Goal: Task Accomplishment & Management: Use online tool/utility

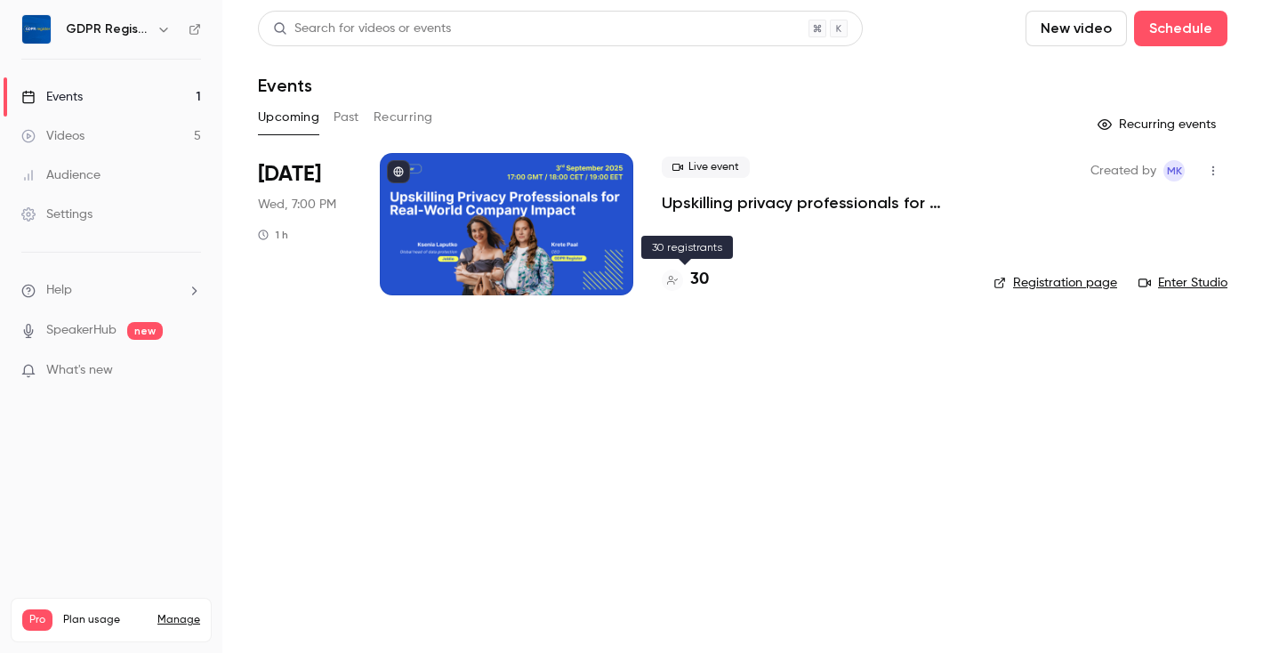
click at [693, 281] on h4 "30" at bounding box center [699, 280] width 19 height 24
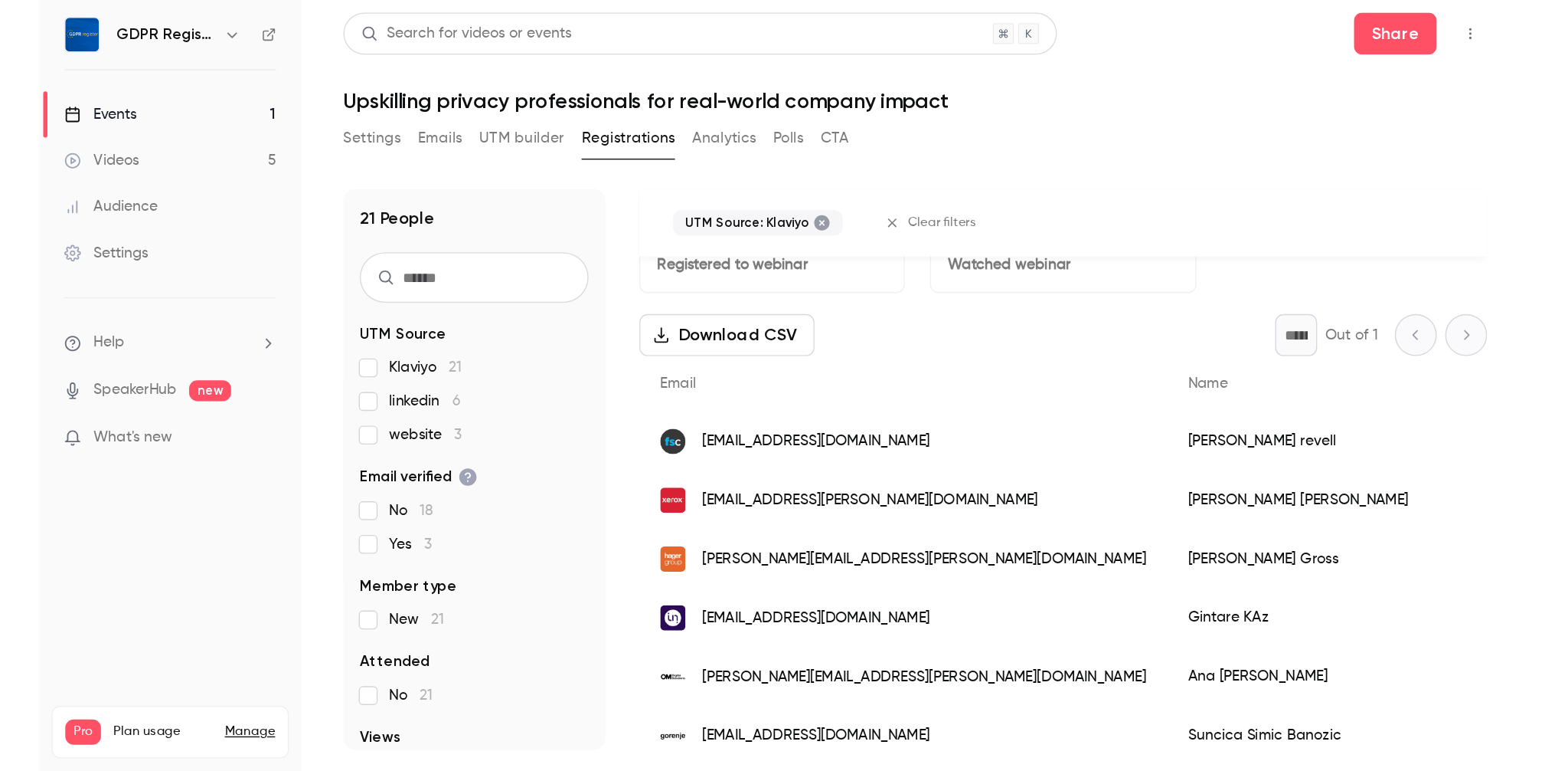
scroll to position [58, 0]
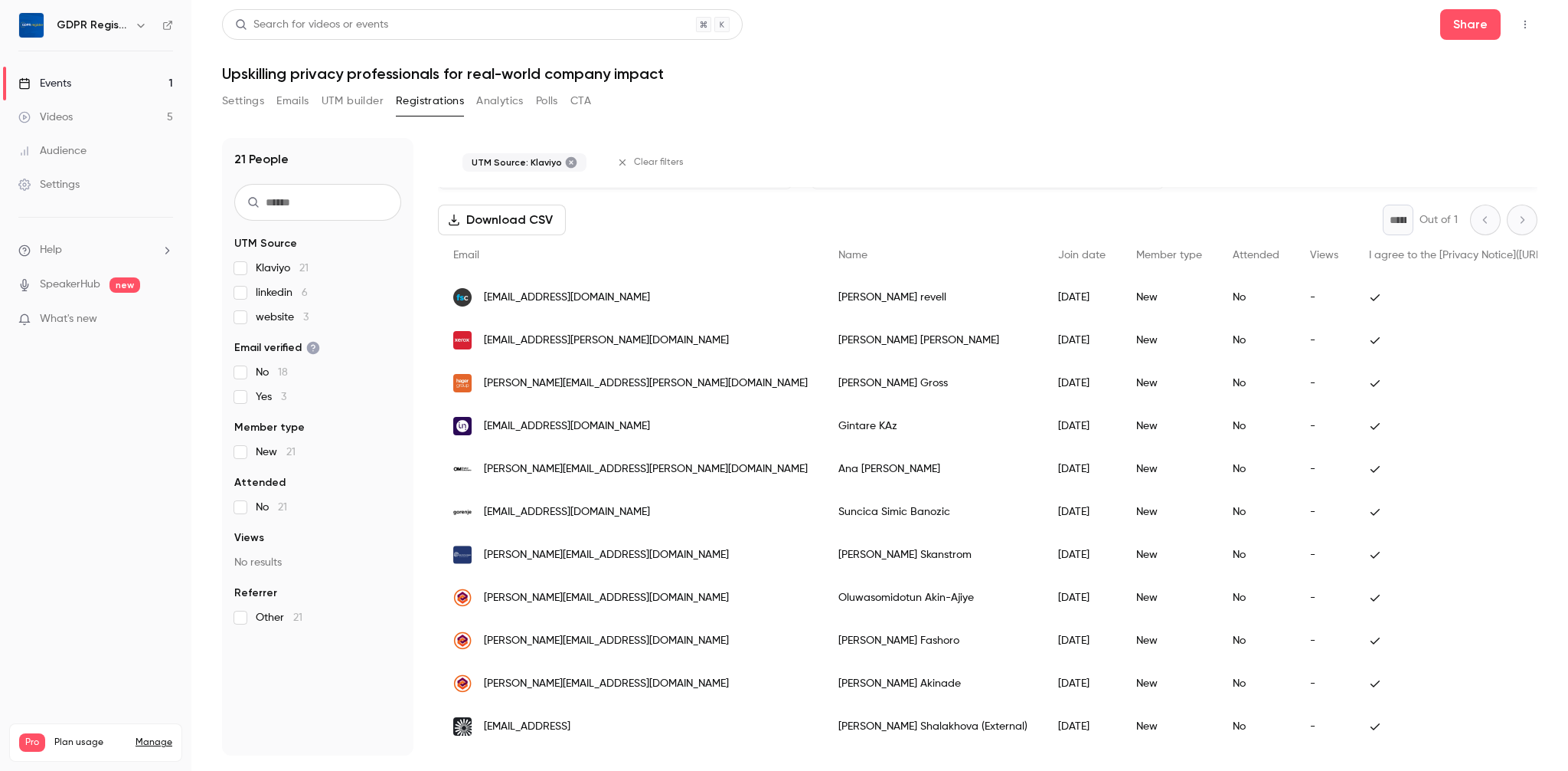
click at [499, 222] on button "Download CSV" at bounding box center [502, 220] width 128 height 31
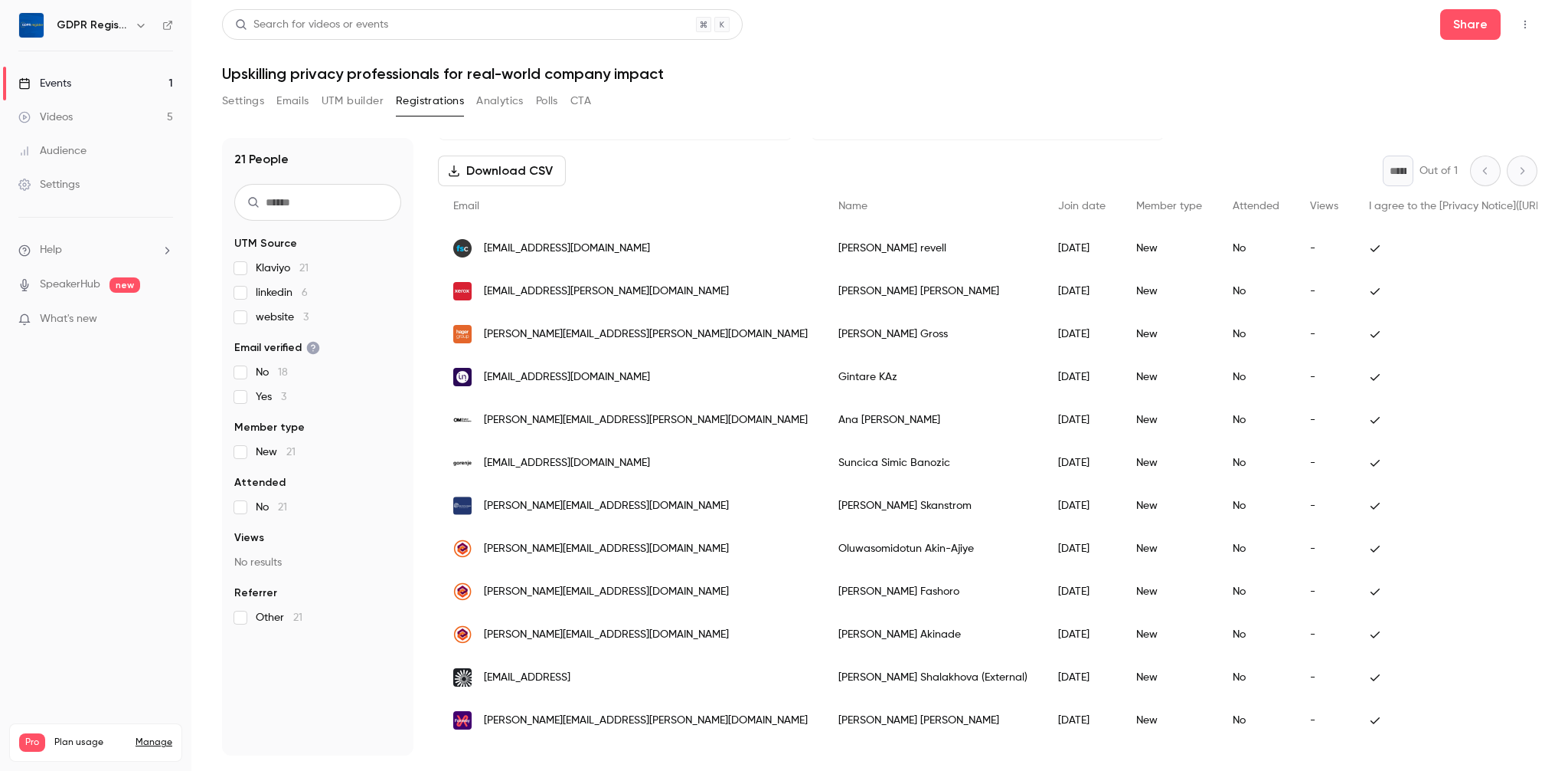
scroll to position [9, 0]
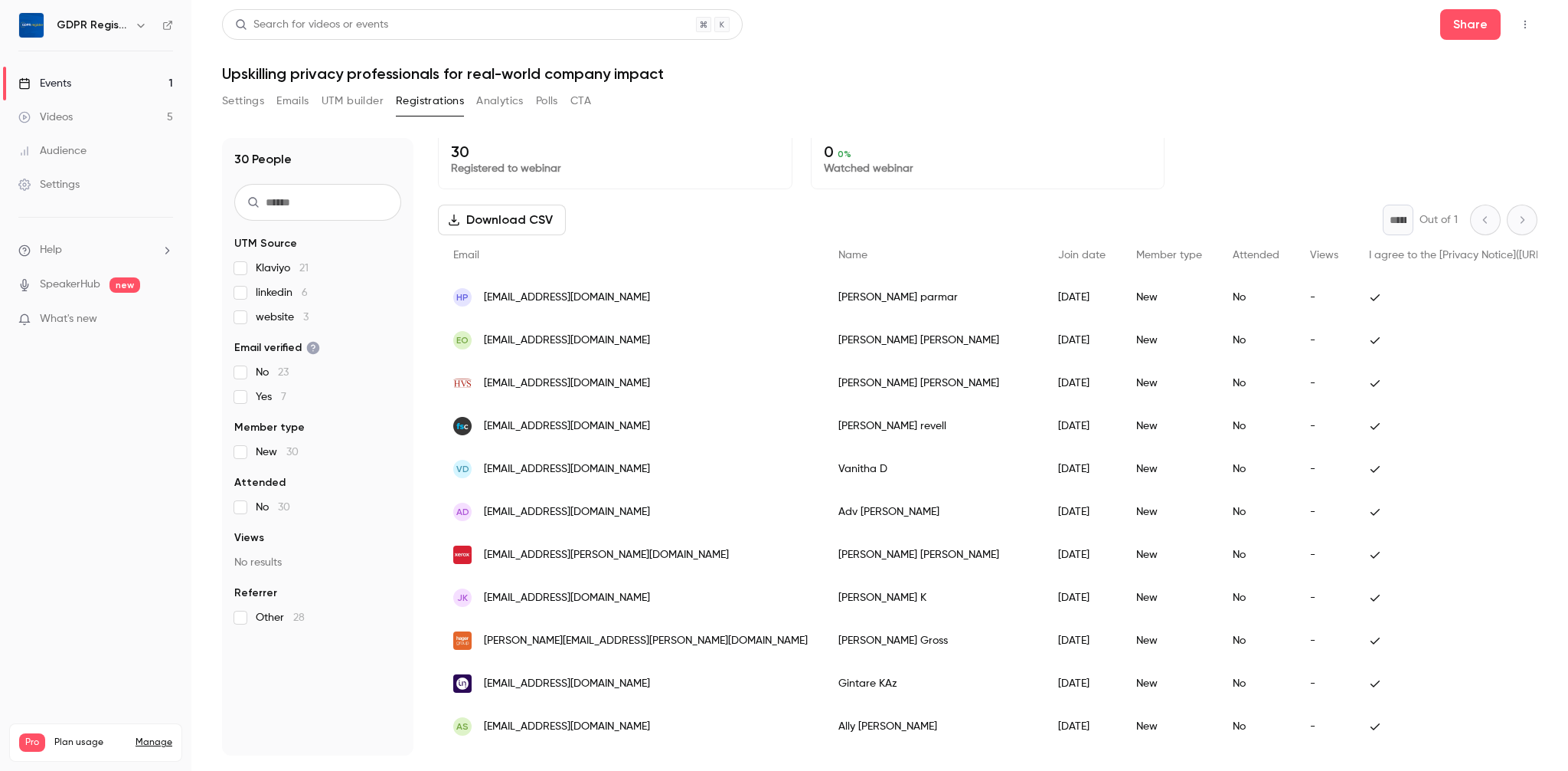
click at [260, 289] on span "linkedin 6" at bounding box center [282, 293] width 52 height 16
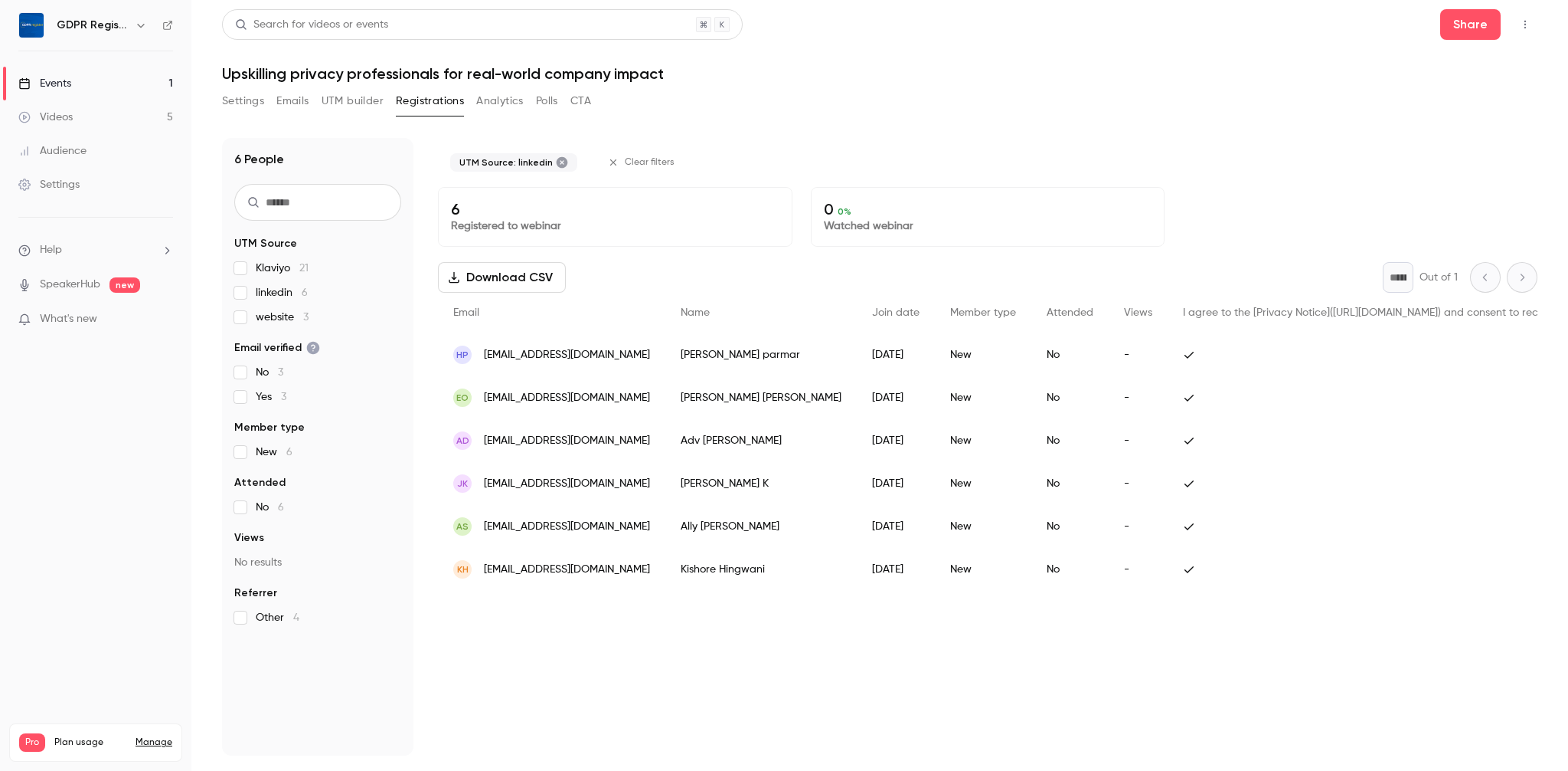
click at [260, 289] on span "linkedin 6" at bounding box center [282, 293] width 52 height 16
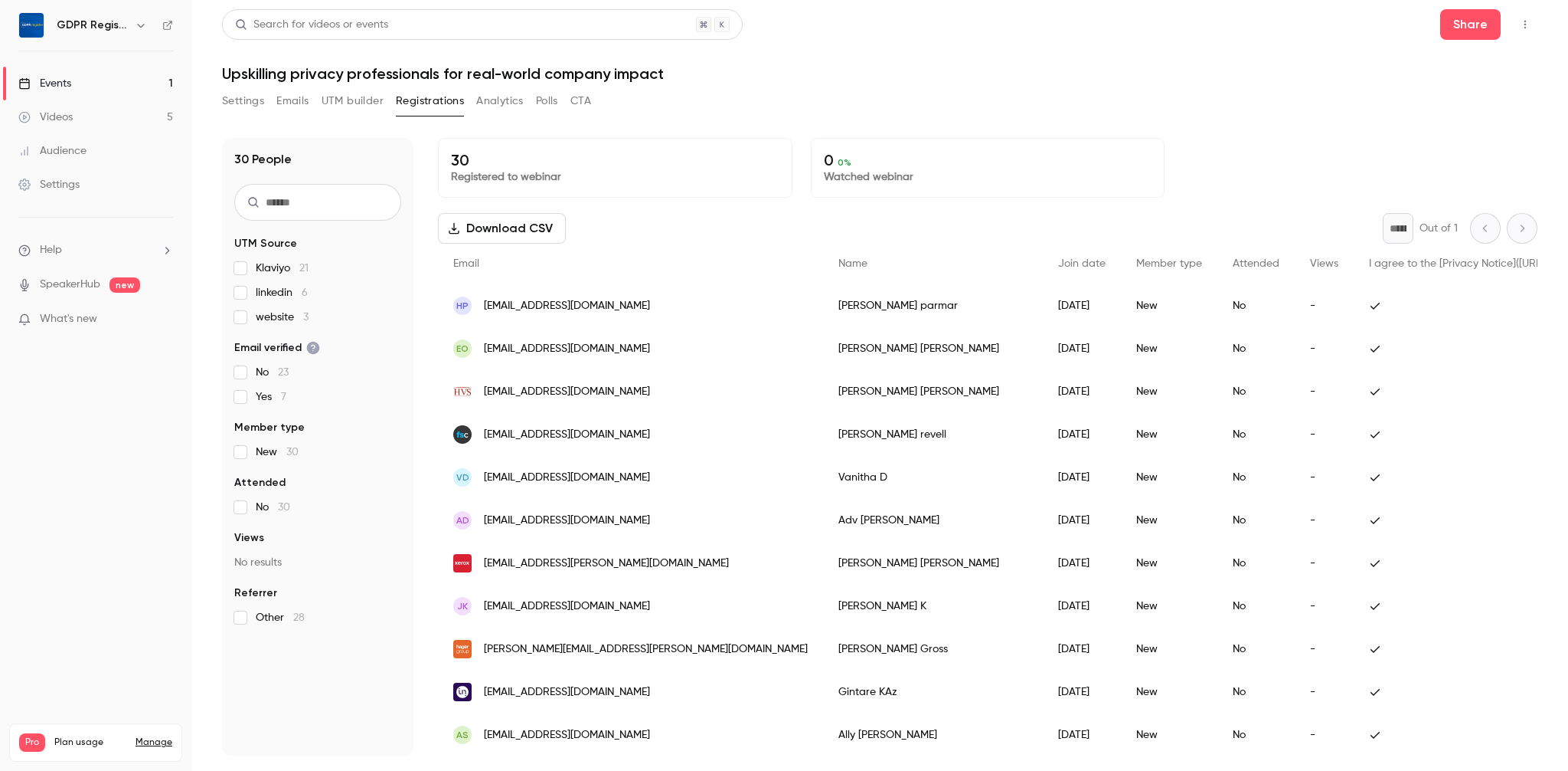
click at [754, 98] on div "Settings Emails UTM builder Registrations Analytics Polls CTA" at bounding box center [880, 104] width 1316 height 31
click at [638, 245] on div "Email" at bounding box center [630, 264] width 385 height 40
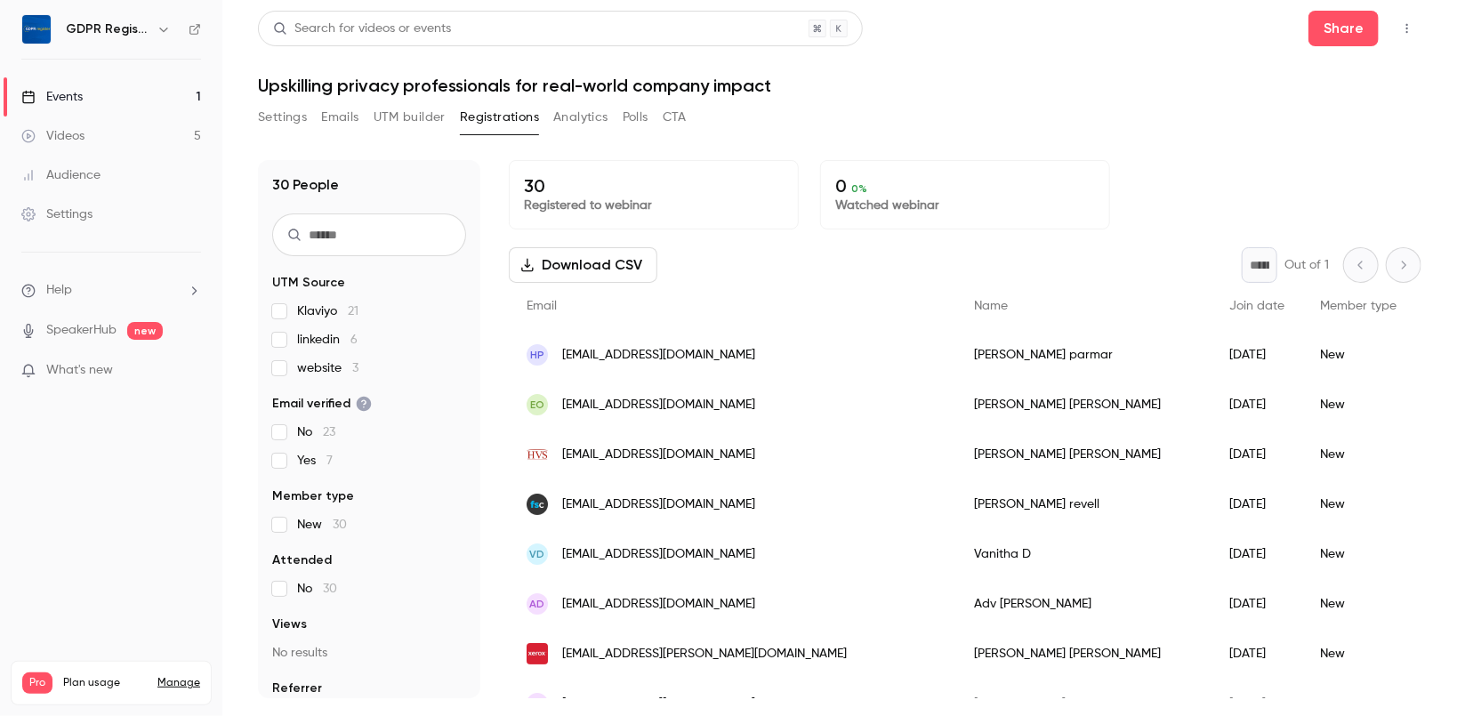
click at [1061, 154] on div "30 People UTM Source Klaviyo 21 linkedin 6 website 3 Email verified No 23 Yes 7…" at bounding box center [839, 418] width 1163 height 559
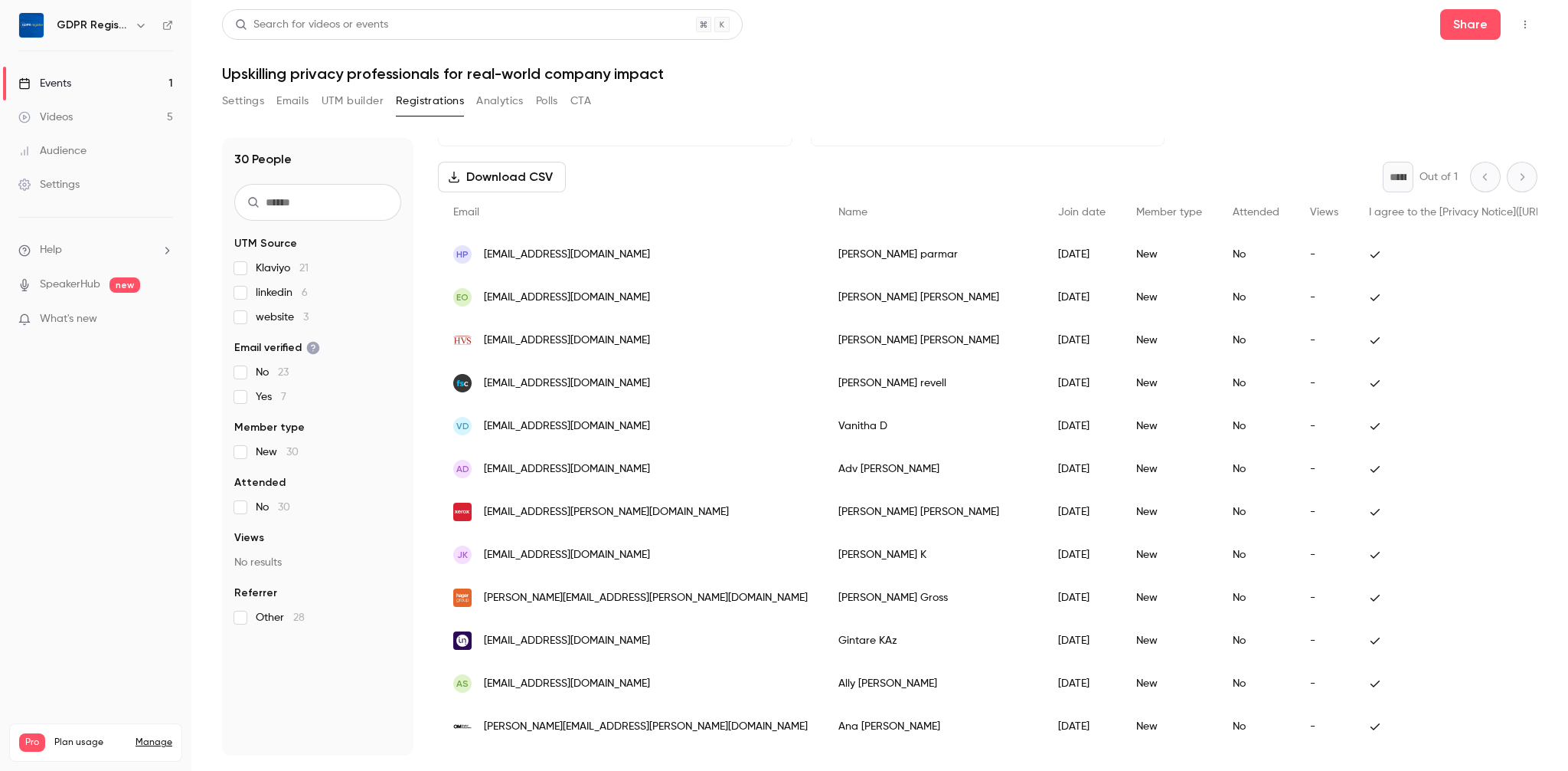
scroll to position [47, 0]
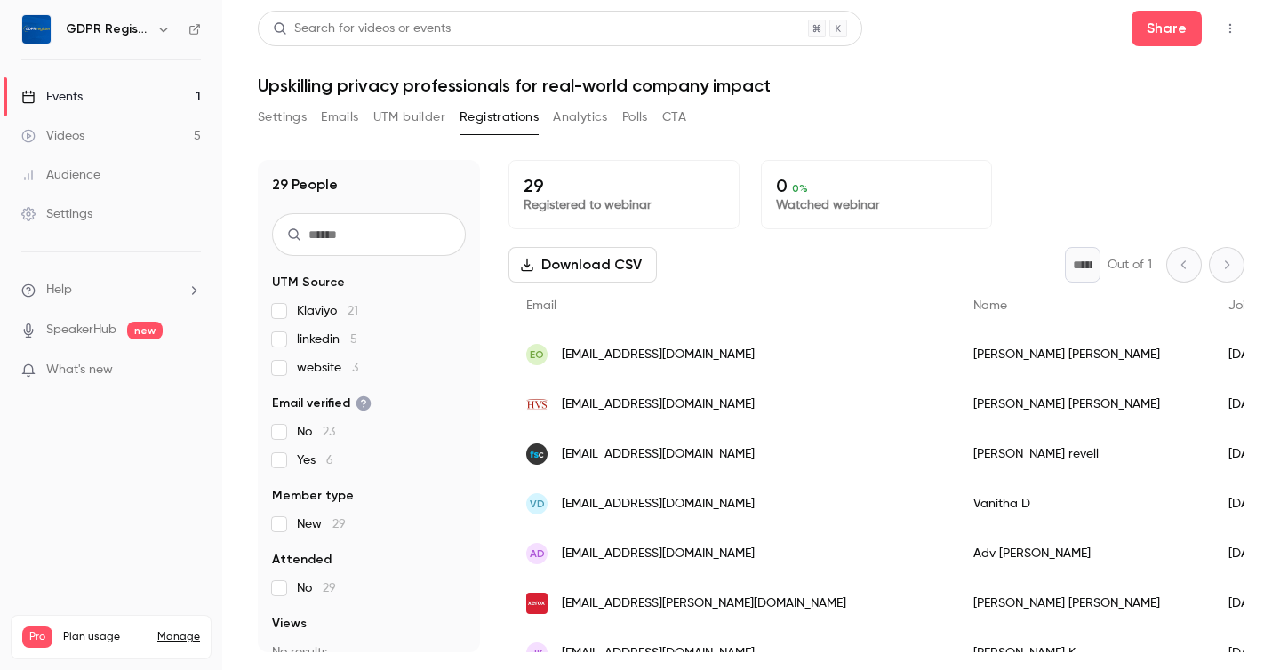
click at [389, 117] on button "UTM builder" at bounding box center [409, 117] width 72 height 28
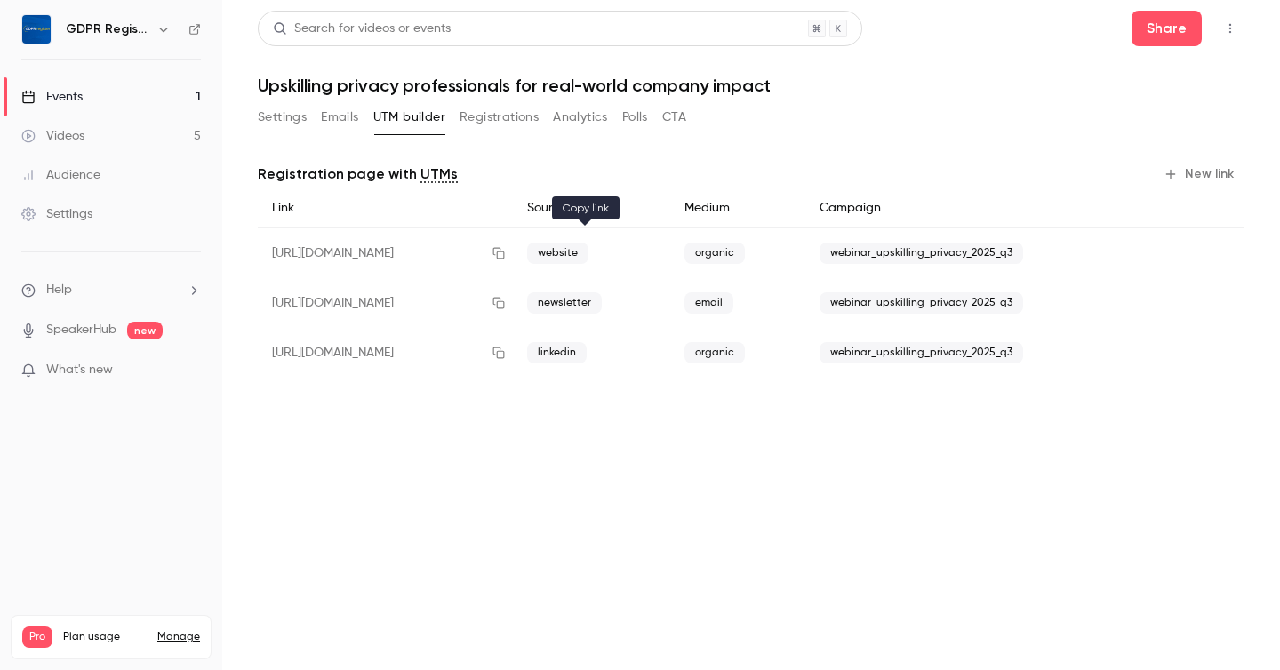
click at [505, 258] on icon "button" at bounding box center [500, 254] width 12 height 12
click at [506, 252] on icon "button" at bounding box center [499, 253] width 14 height 12
click at [506, 251] on icon "button" at bounding box center [499, 253] width 14 height 12
click at [506, 357] on icon "button" at bounding box center [499, 353] width 14 height 12
click at [506, 354] on icon "button" at bounding box center [499, 353] width 14 height 12
